Goal: Check status: Check status

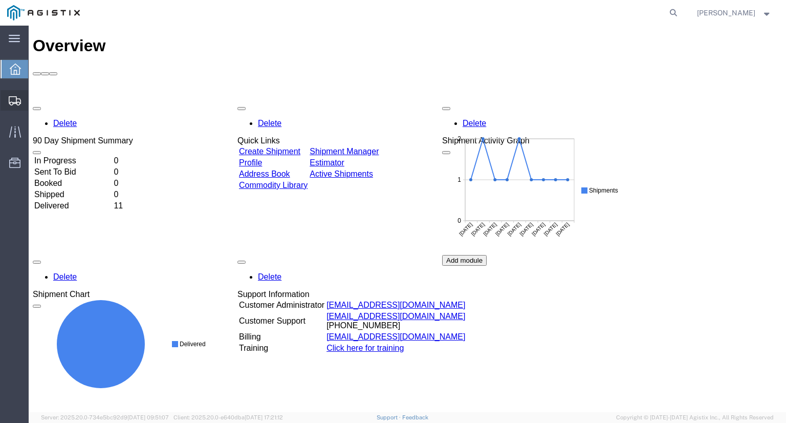
click at [35, 99] on span "Shipments" at bounding box center [31, 100] width 7 height 20
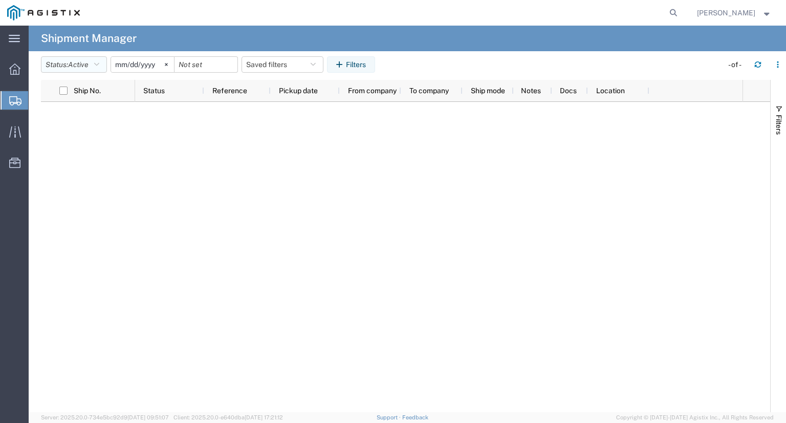
click at [88, 70] on button "Status: Active" at bounding box center [74, 64] width 66 height 16
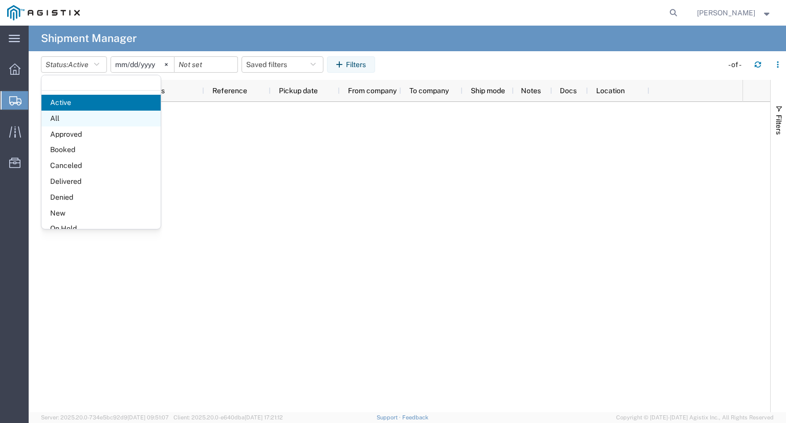
click at [81, 118] on span "All" at bounding box center [100, 119] width 119 height 16
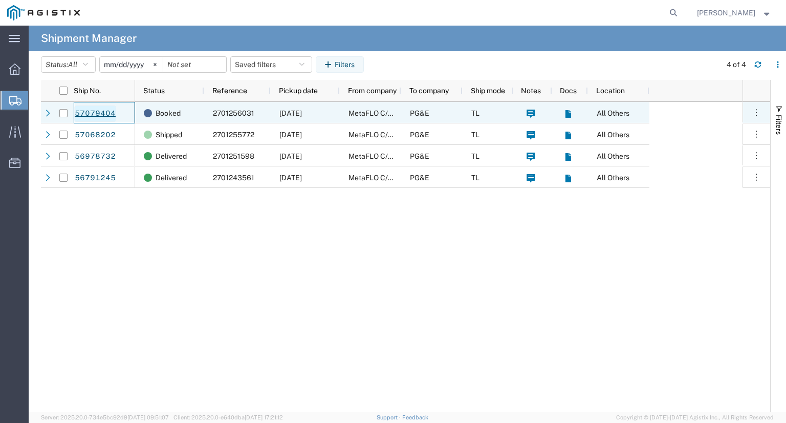
click at [92, 114] on link "57079404" at bounding box center [95, 113] width 42 height 16
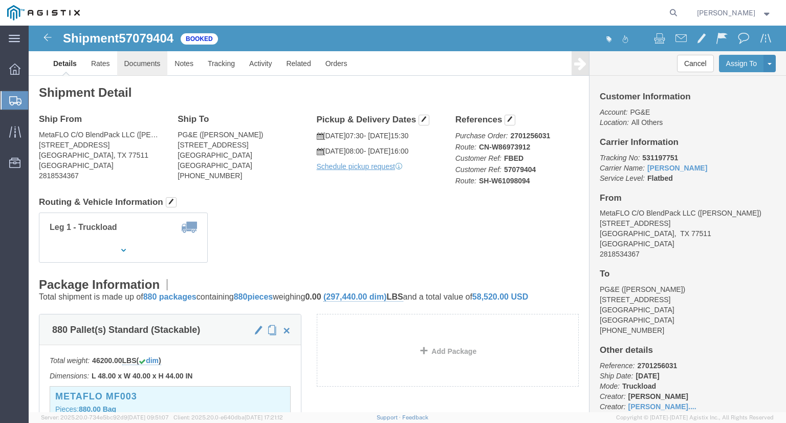
click link "Documents"
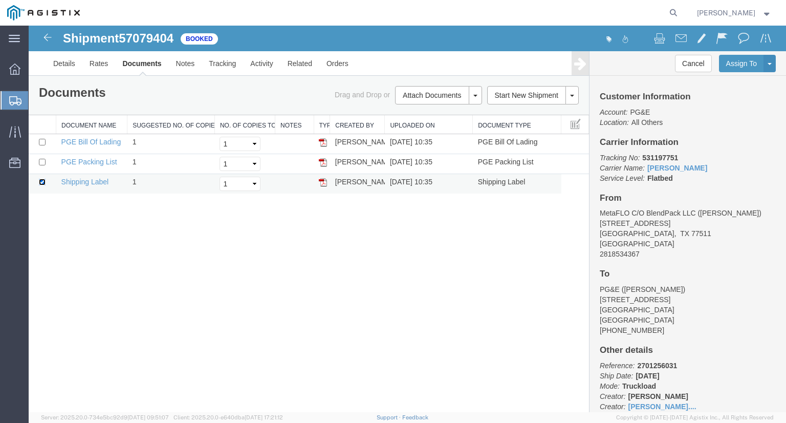
click at [39, 181] on input "checkbox" at bounding box center [42, 182] width 7 height 7
checkbox input "false"
click at [61, 60] on link "Details" at bounding box center [64, 63] width 36 height 25
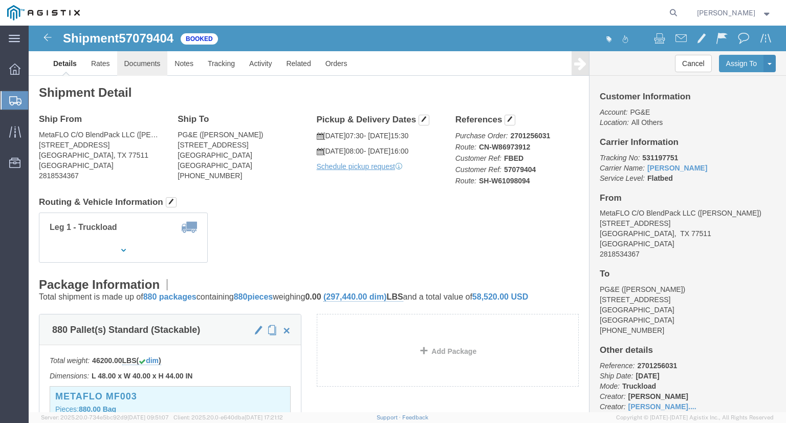
click link "Documents"
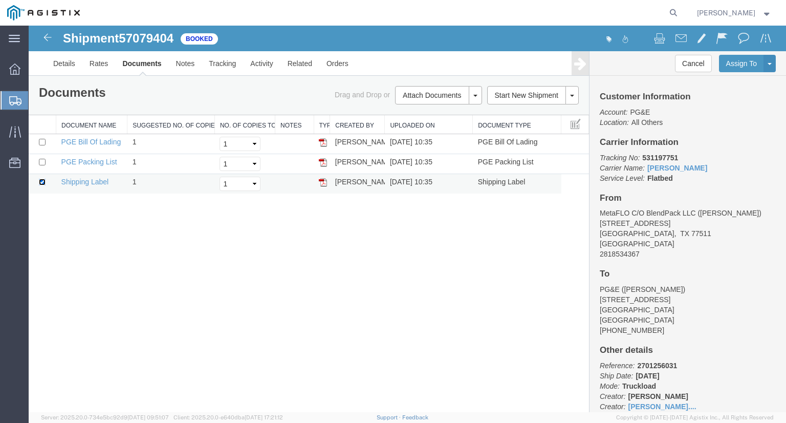
click at [42, 181] on input "checkbox" at bounding box center [42, 182] width 7 height 7
checkbox input "false"
click at [43, 142] on input "checkbox" at bounding box center [42, 142] width 7 height 7
checkbox input "true"
click at [104, 142] on link "PGE Bill Of Lading" at bounding box center [91, 142] width 60 height 8
